Goal: Check status

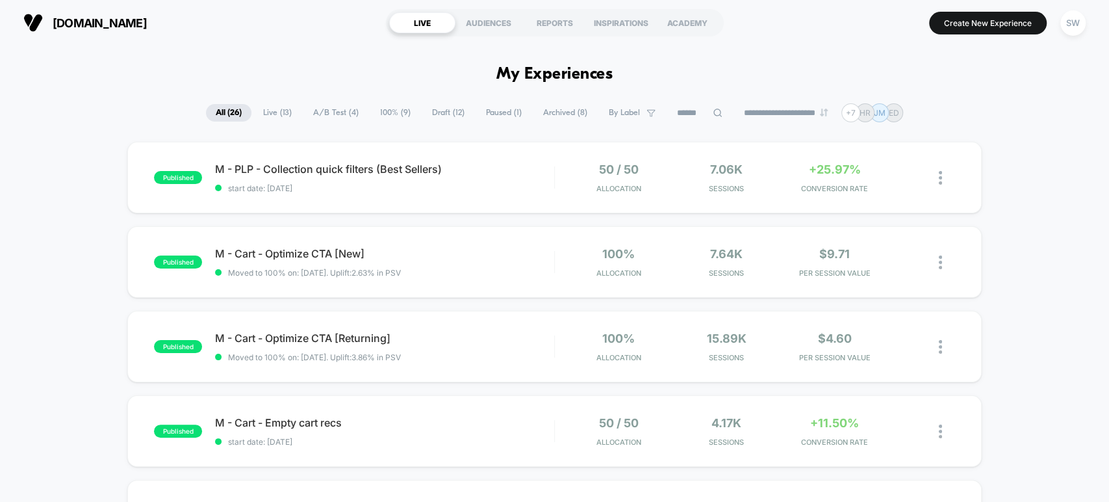
click at [392, 113] on span "100% ( 9 )" at bounding box center [395, 113] width 50 height 18
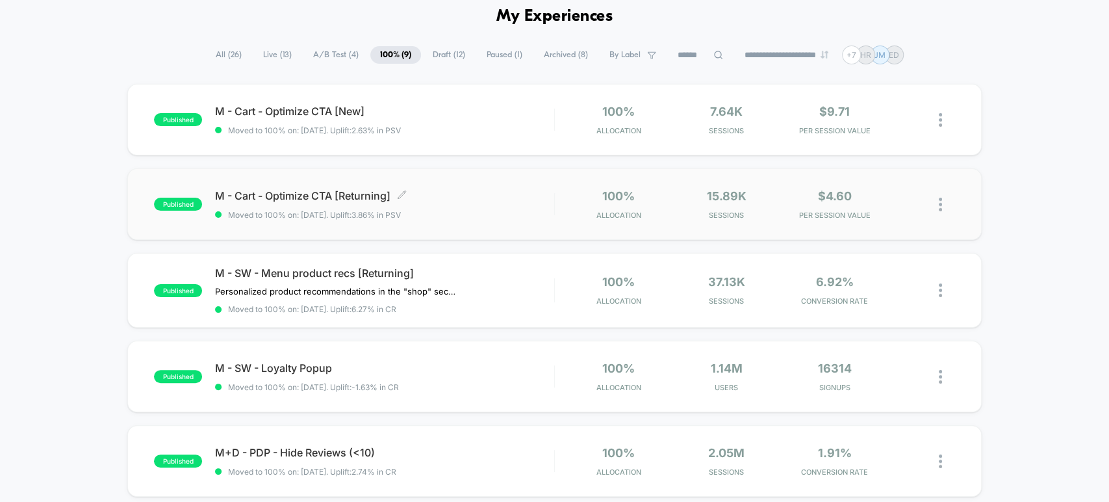
scroll to position [60, 0]
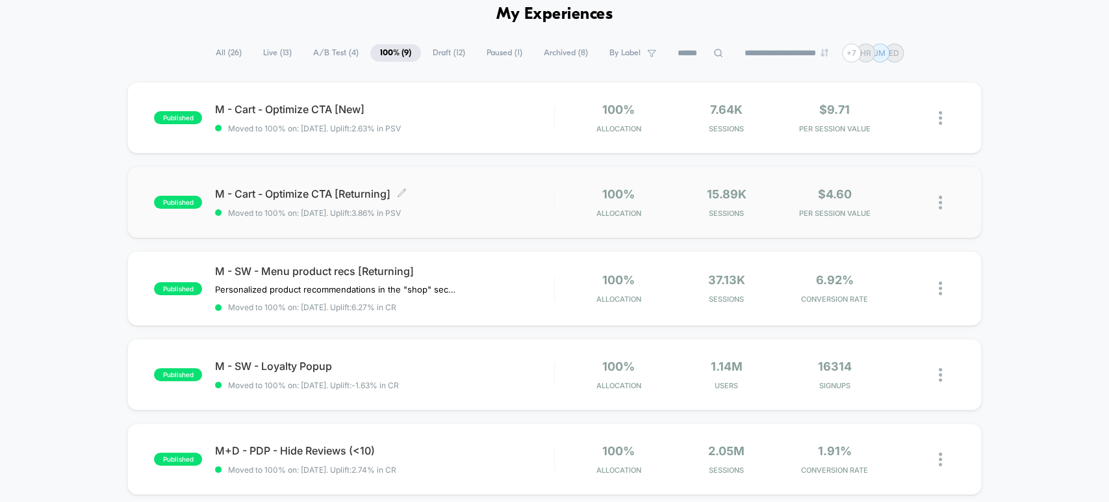
click at [340, 191] on span "M - Cart - Optimize CTA [Returning] Click to edit experience details" at bounding box center [384, 193] width 339 height 13
